Goal: Check status: Check status

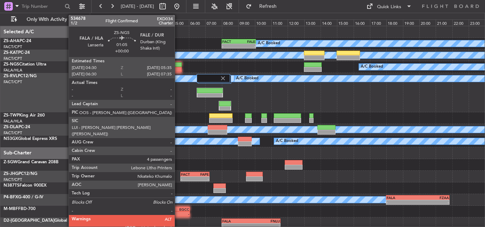
click at [178, 66] on div at bounding box center [173, 64] width 18 height 5
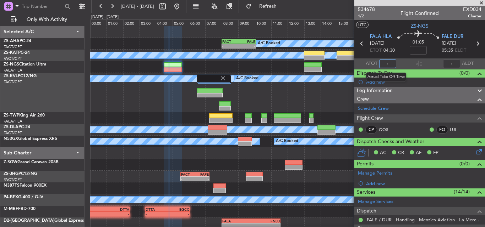
click at [389, 64] on input "text" at bounding box center [387, 64] width 17 height 9
type input "04:46"
click at [483, 2] on span at bounding box center [481, 3] width 7 height 6
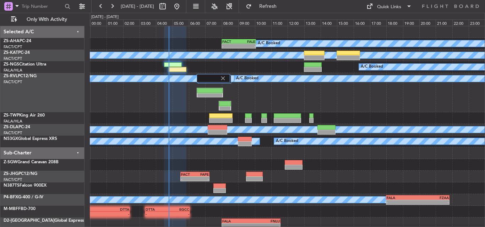
type input "0"
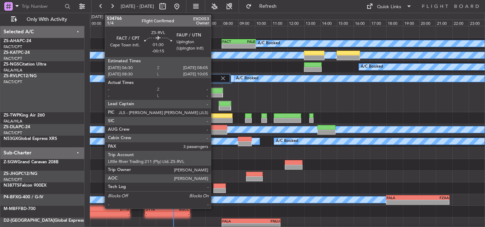
click at [214, 96] on div at bounding box center [210, 95] width 26 height 5
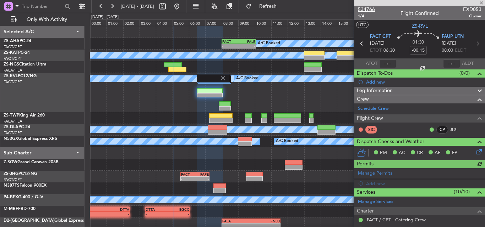
click at [362, 8] on span "534766" at bounding box center [366, 9] width 17 height 7
click at [484, 2] on span at bounding box center [481, 3] width 7 height 6
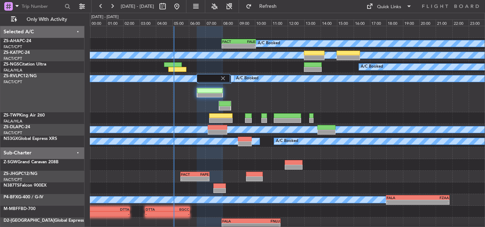
type input "0"
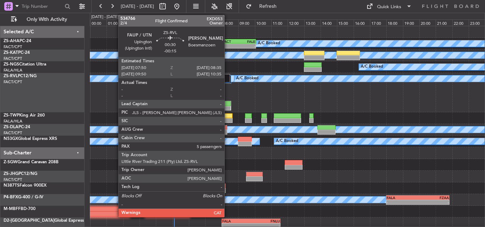
click at [227, 106] on div at bounding box center [225, 108] width 12 height 5
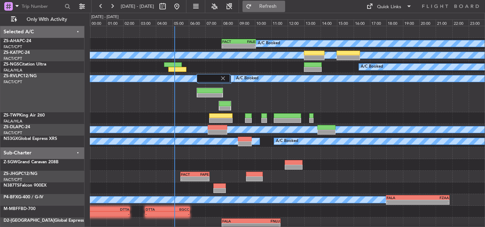
click at [283, 6] on span "Refresh" at bounding box center [268, 6] width 30 height 5
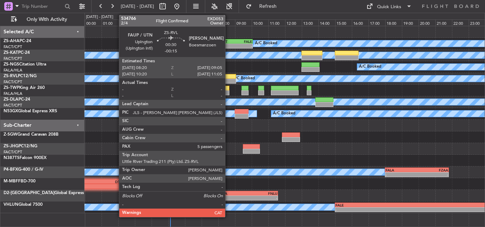
click at [228, 81] on div at bounding box center [229, 81] width 13 height 5
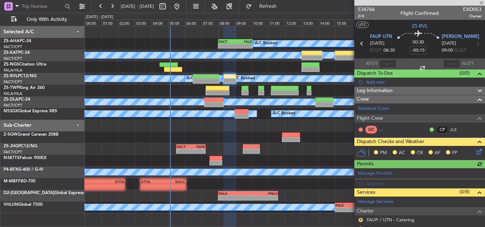
click at [475, 152] on icon at bounding box center [478, 151] width 6 height 6
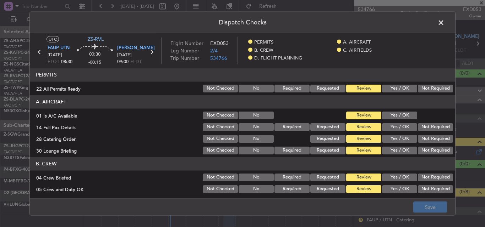
click at [427, 86] on button "Not Required" at bounding box center [435, 88] width 35 height 8
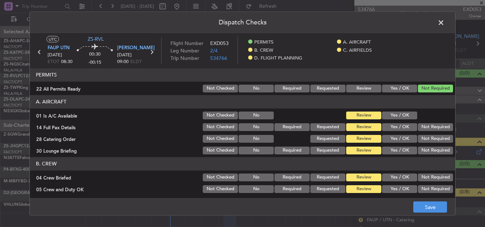
click at [409, 113] on div "01 Is A/C Available Not Checked No Review Yes / OK" at bounding box center [242, 115] width 425 height 10
click at [407, 114] on button "Yes / OK" at bounding box center [399, 115] width 35 height 8
click at [439, 128] on button "Not Required" at bounding box center [435, 127] width 35 height 8
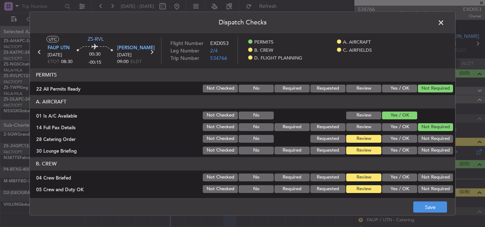
click at [435, 138] on button "Not Required" at bounding box center [435, 139] width 35 height 8
click at [433, 148] on button "Not Required" at bounding box center [435, 151] width 35 height 8
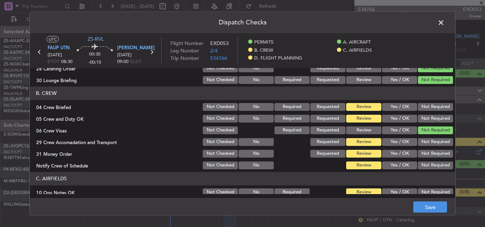
scroll to position [71, 0]
drag, startPoint x: 425, startPoint y: 104, endPoint x: 423, endPoint y: 115, distance: 11.7
click at [424, 104] on button "Not Required" at bounding box center [435, 107] width 35 height 8
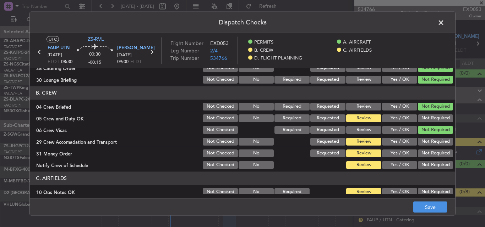
click at [423, 116] on button "Not Required" at bounding box center [435, 118] width 35 height 8
click at [429, 141] on button "Not Required" at bounding box center [435, 142] width 35 height 8
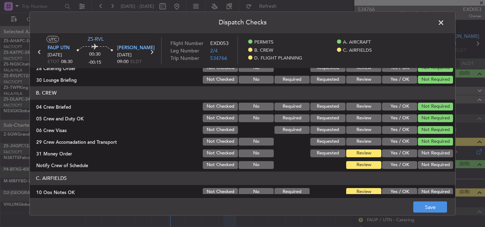
drag, startPoint x: 429, startPoint y: 150, endPoint x: 427, endPoint y: 162, distance: 11.8
click at [428, 153] on button "Not Required" at bounding box center [435, 153] width 35 height 8
click at [427, 163] on button "Not Required" at bounding box center [435, 165] width 35 height 8
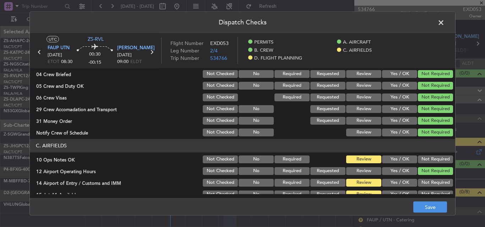
scroll to position [142, 0]
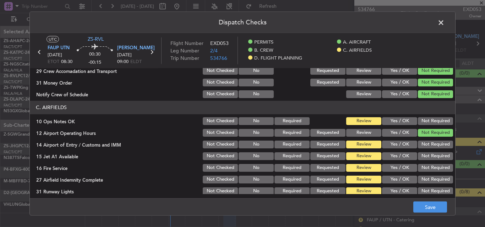
drag, startPoint x: 421, startPoint y: 120, endPoint x: 420, endPoint y: 131, distance: 10.7
click at [420, 120] on button "Not Required" at bounding box center [435, 121] width 35 height 8
click at [421, 144] on button "Not Required" at bounding box center [435, 145] width 35 height 8
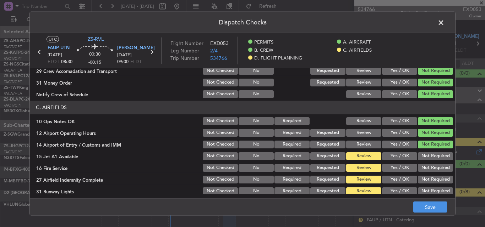
drag, startPoint x: 421, startPoint y: 156, endPoint x: 420, endPoint y: 166, distance: 10.4
click at [421, 159] on button "Not Required" at bounding box center [435, 156] width 35 height 8
click at [420, 168] on button "Not Required" at bounding box center [435, 168] width 35 height 8
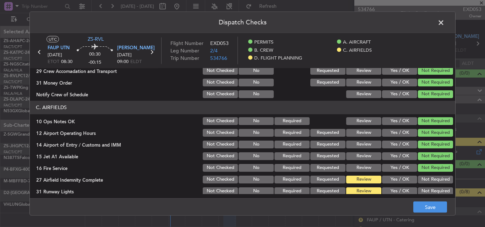
click at [439, 182] on button "Not Required" at bounding box center [435, 180] width 35 height 8
click at [436, 189] on button "Not Required" at bounding box center [435, 191] width 35 height 8
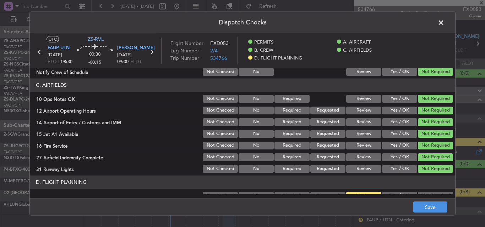
scroll to position [185, 0]
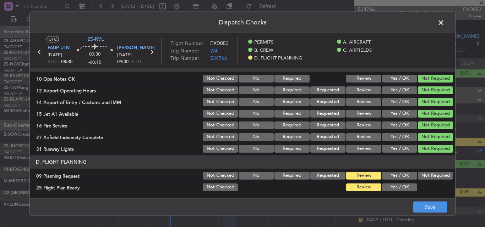
drag, startPoint x: 407, startPoint y: 177, endPoint x: 404, endPoint y: 185, distance: 8.2
click at [405, 179] on button "Yes / OK" at bounding box center [399, 176] width 35 height 8
click at [404, 185] on button "Yes / OK" at bounding box center [399, 187] width 35 height 8
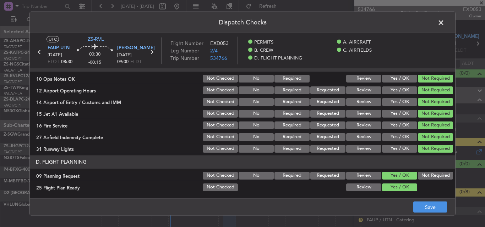
click at [432, 213] on footer "Save" at bounding box center [242, 207] width 425 height 17
click at [432, 204] on button "Save" at bounding box center [430, 207] width 34 height 11
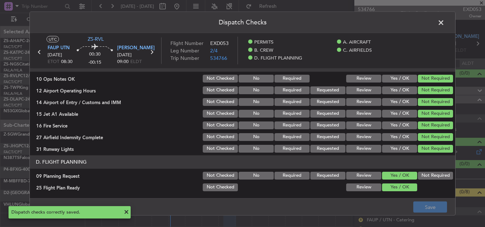
click at [444, 23] on span at bounding box center [444, 24] width 0 height 14
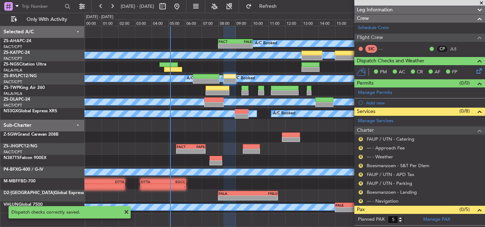
scroll to position [71, 0]
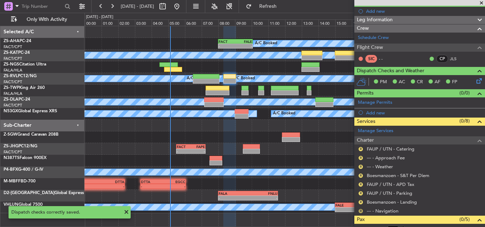
click at [361, 212] on button "R" at bounding box center [360, 211] width 4 height 4
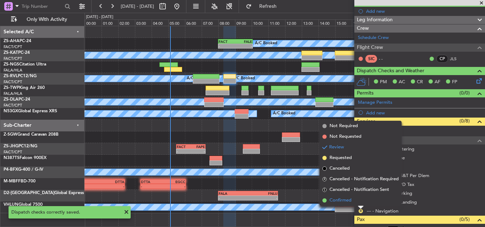
click at [350, 200] on span "Confirmed" at bounding box center [340, 200] width 22 height 7
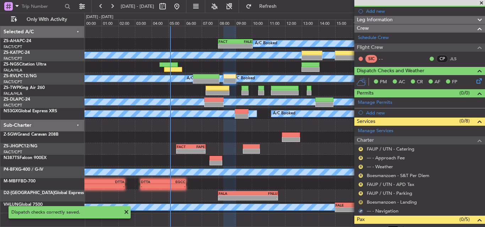
click at [359, 203] on button "R" at bounding box center [360, 202] width 4 height 4
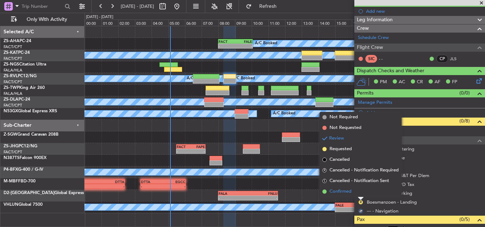
click at [355, 192] on li "Confirmed" at bounding box center [360, 192] width 82 height 11
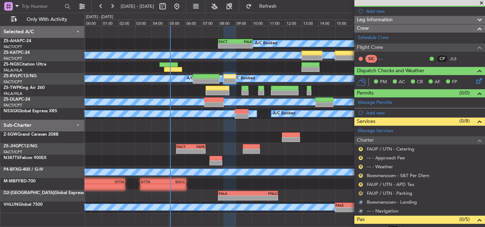
click at [359, 192] on button "R" at bounding box center [360, 194] width 4 height 4
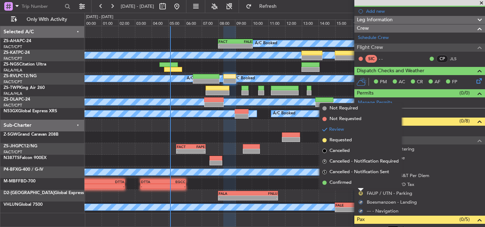
click at [357, 184] on li "Confirmed" at bounding box center [360, 183] width 82 height 11
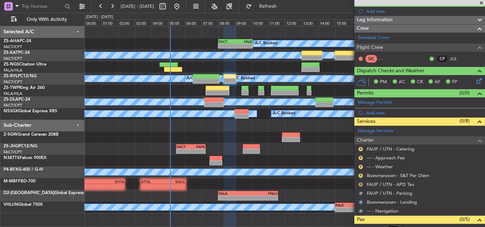
click at [360, 183] on button "R" at bounding box center [360, 185] width 4 height 4
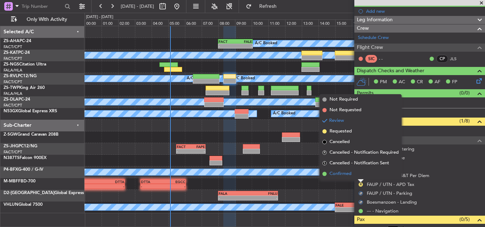
click at [358, 174] on li "Confirmed" at bounding box center [360, 174] width 82 height 11
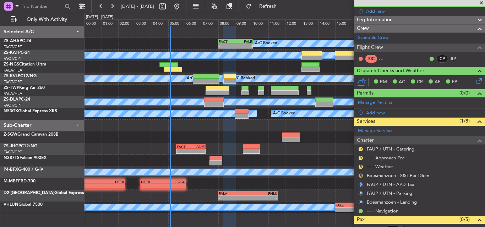
click at [360, 177] on button "R" at bounding box center [360, 176] width 4 height 4
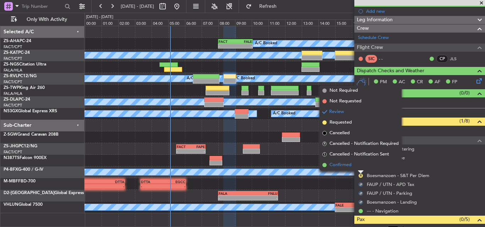
click at [358, 167] on li "Confirmed" at bounding box center [360, 165] width 82 height 11
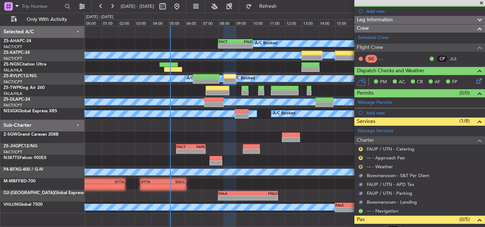
click at [359, 166] on button "R" at bounding box center [360, 167] width 4 height 4
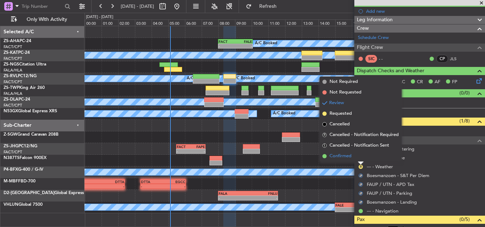
click at [356, 156] on li "Confirmed" at bounding box center [360, 156] width 82 height 11
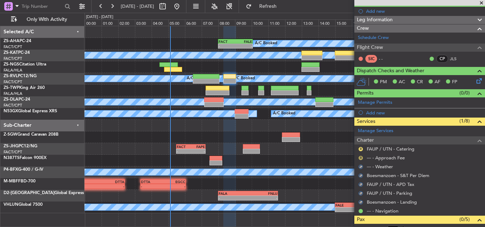
click at [361, 158] on button "R" at bounding box center [360, 158] width 4 height 4
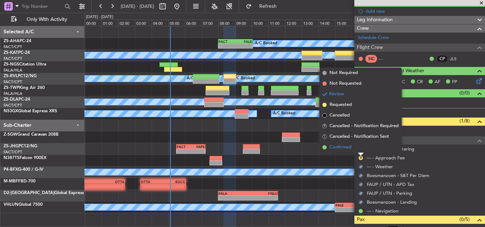
click at [358, 149] on li "Confirmed" at bounding box center [360, 147] width 82 height 11
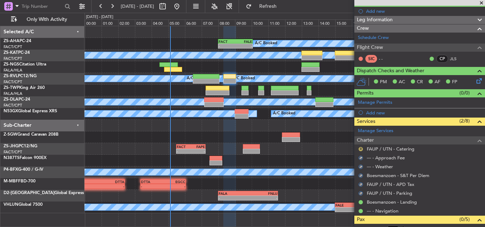
click at [359, 150] on button "R" at bounding box center [360, 149] width 4 height 4
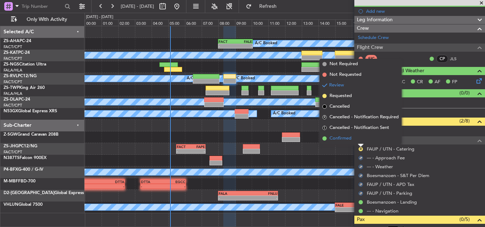
click at [358, 142] on li "Confirmed" at bounding box center [360, 138] width 82 height 11
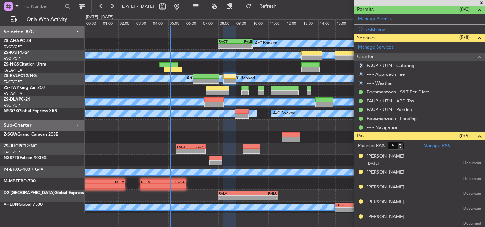
scroll to position [119, 0]
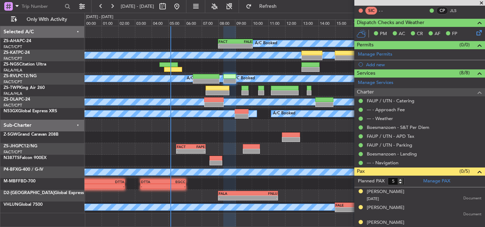
click at [483, 0] on span at bounding box center [481, 3] width 7 height 6
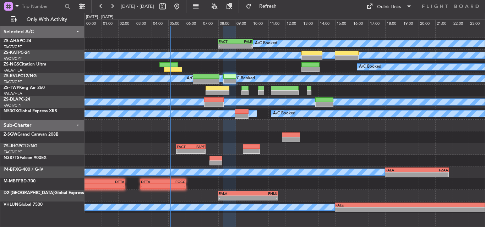
type input "0"
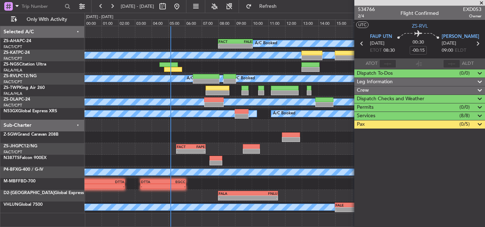
scroll to position [0, 0]
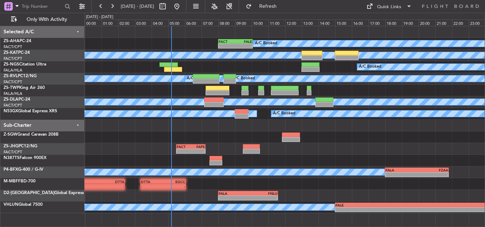
click at [315, 141] on div at bounding box center [284, 138] width 400 height 12
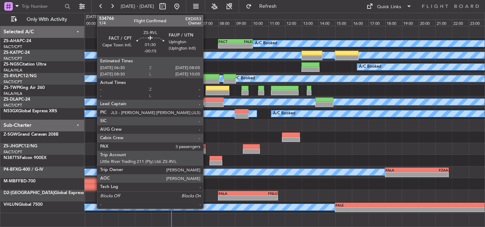
click at [206, 79] on div at bounding box center [206, 81] width 27 height 5
click at [208, 79] on div at bounding box center [206, 81] width 27 height 5
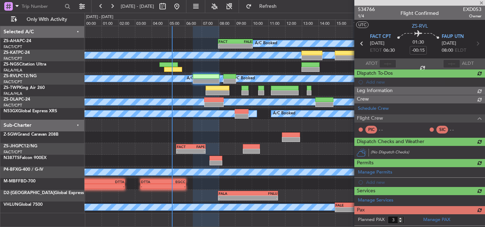
click at [369, 8] on span "534766" at bounding box center [366, 9] width 17 height 7
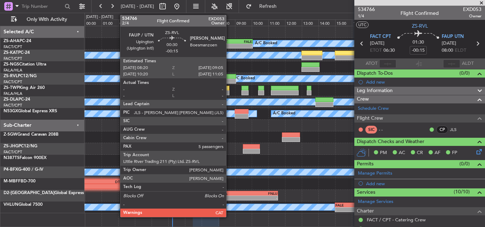
click at [229, 78] on div at bounding box center [229, 76] width 13 height 5
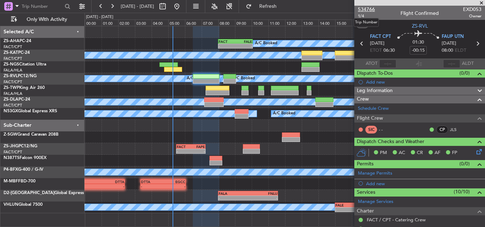
click at [369, 7] on span "534766" at bounding box center [366, 9] width 17 height 7
click at [480, 3] on span at bounding box center [481, 3] width 7 height 6
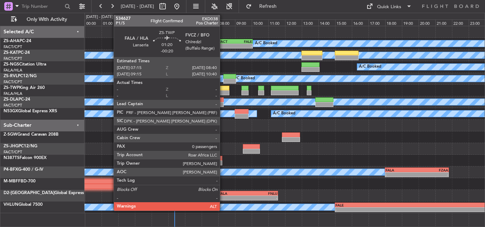
click at [223, 90] on div at bounding box center [217, 92] width 24 height 5
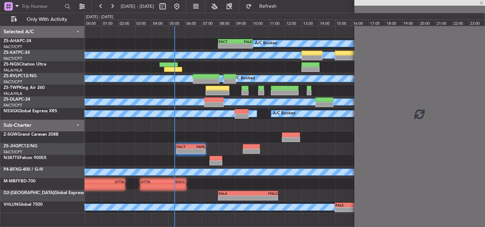
click at [223, 90] on div at bounding box center [217, 92] width 24 height 5
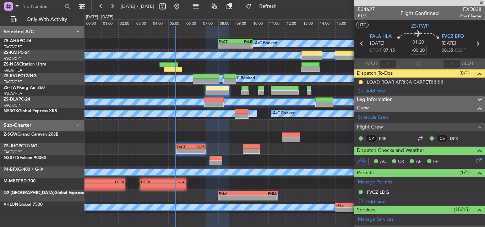
click at [482, 2] on span at bounding box center [481, 3] width 7 height 6
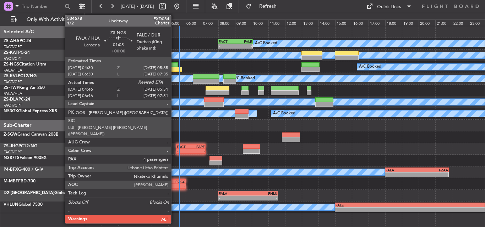
click at [174, 68] on div at bounding box center [173, 69] width 18 height 5
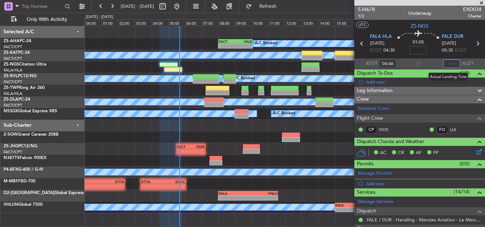
click at [447, 63] on input "text" at bounding box center [451, 64] width 17 height 9
type input "05:38"
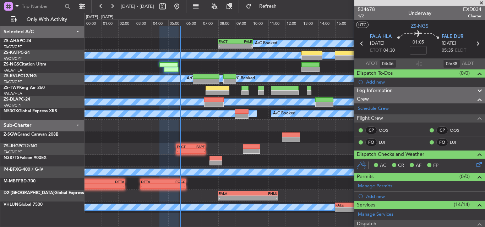
click at [483, 2] on span at bounding box center [481, 3] width 7 height 6
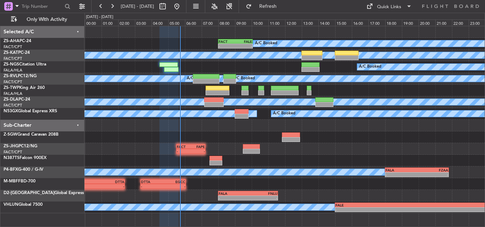
type input "0"
